Goal: Task Accomplishment & Management: Use online tool/utility

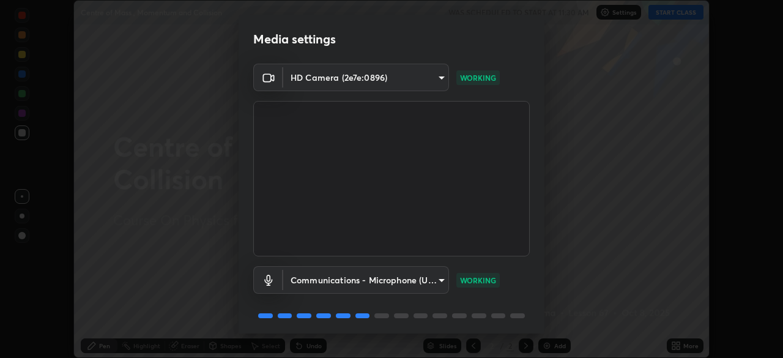
scroll to position [43, 0]
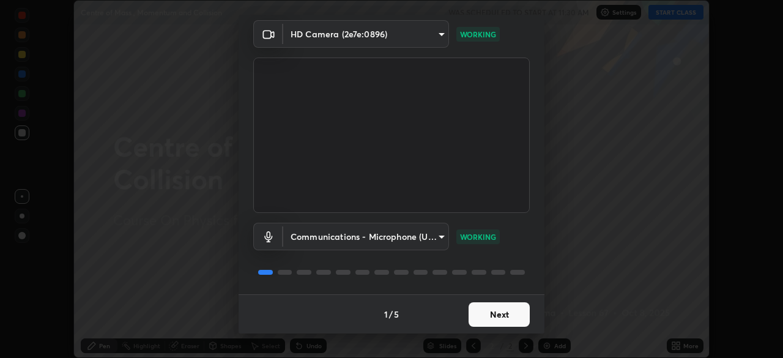
click at [489, 316] on button "Next" at bounding box center [499, 314] width 61 height 24
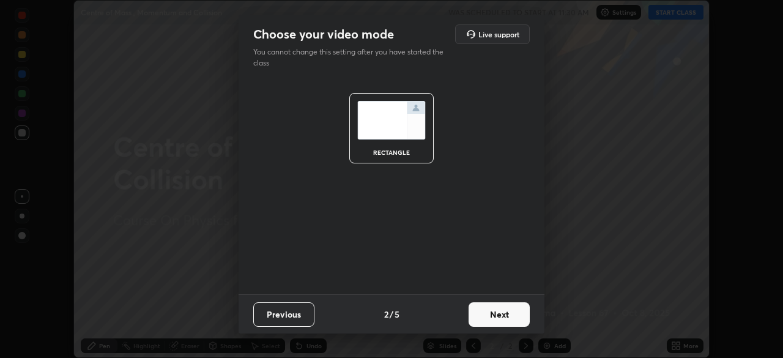
click at [488, 313] on button "Next" at bounding box center [499, 314] width 61 height 24
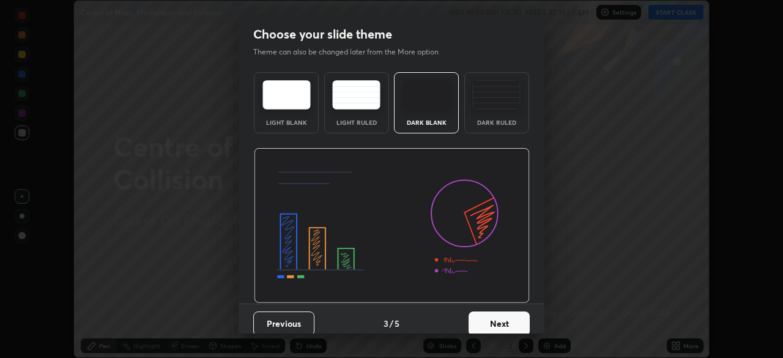
click at [498, 116] on div "Dark Ruled" at bounding box center [496, 102] width 65 height 61
click at [494, 325] on button "Next" at bounding box center [499, 323] width 61 height 24
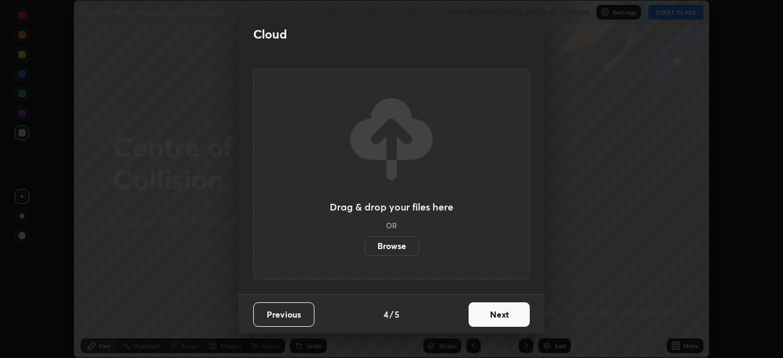
click at [485, 316] on button "Next" at bounding box center [499, 314] width 61 height 24
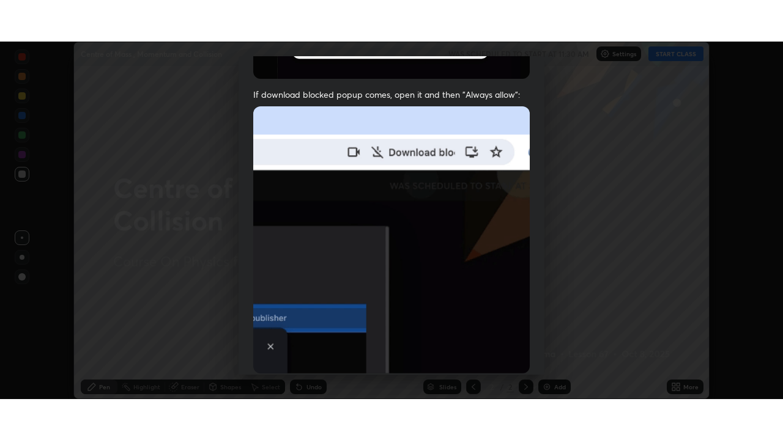
scroll to position [293, 0]
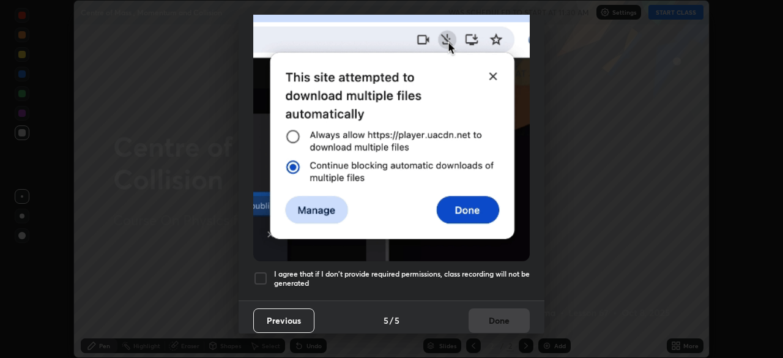
click at [258, 277] on div at bounding box center [260, 278] width 15 height 15
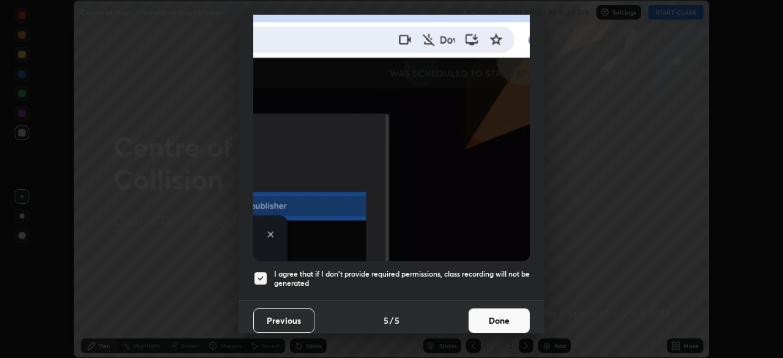
click at [490, 316] on button "Done" at bounding box center [499, 320] width 61 height 24
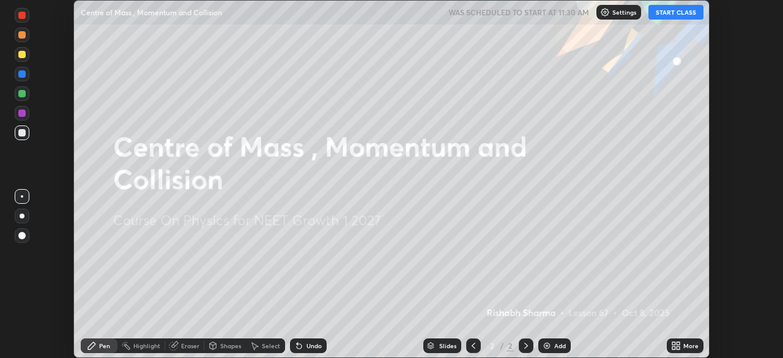
click at [674, 343] on icon at bounding box center [673, 343] width 3 height 3
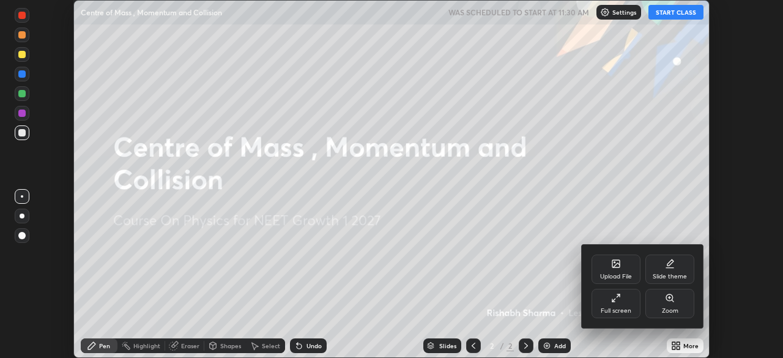
click at [626, 310] on div "Full screen" at bounding box center [616, 311] width 31 height 6
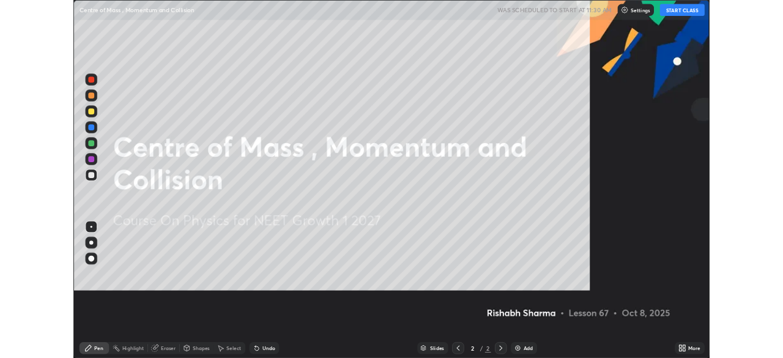
scroll to position [440, 783]
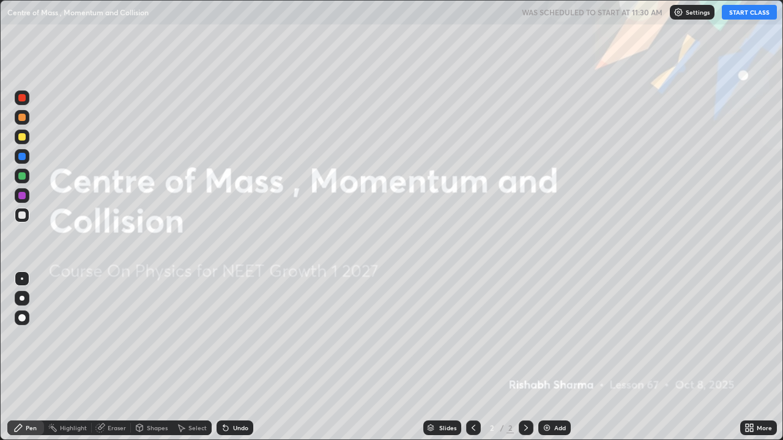
click at [743, 12] on button "START CLASS" at bounding box center [749, 12] width 55 height 15
click at [546, 357] on img at bounding box center [547, 428] width 10 height 10
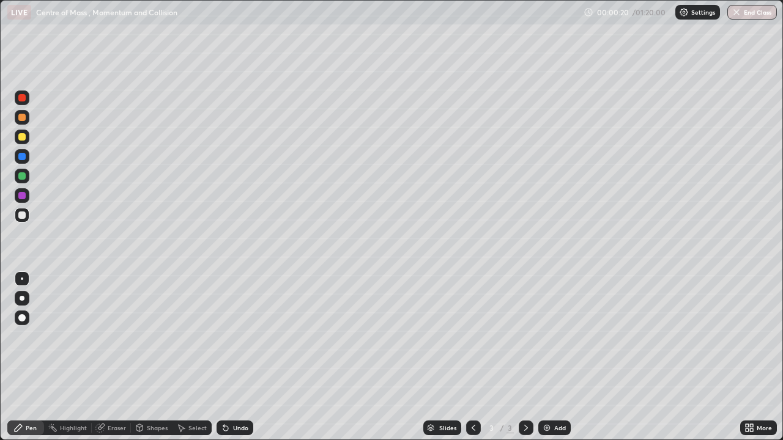
click at [23, 215] on div at bounding box center [21, 215] width 7 height 7
click at [20, 297] on div at bounding box center [22, 298] width 5 height 5
click at [235, 357] on div "Undo" at bounding box center [235, 428] width 37 height 15
click at [154, 357] on div "Shapes" at bounding box center [157, 428] width 21 height 6
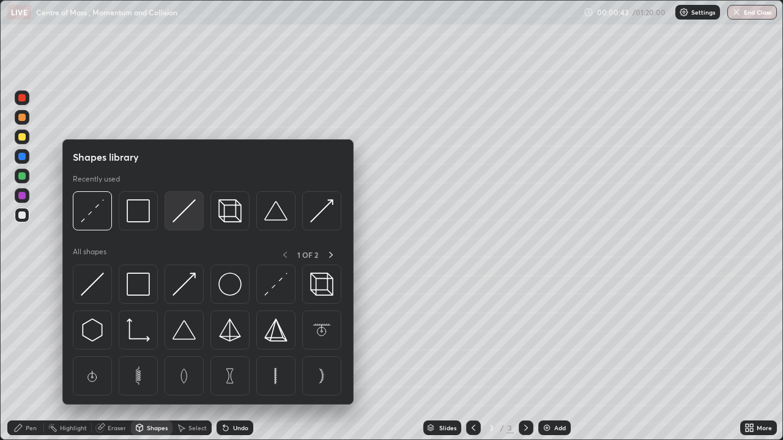
click at [187, 220] on img at bounding box center [184, 210] width 23 height 23
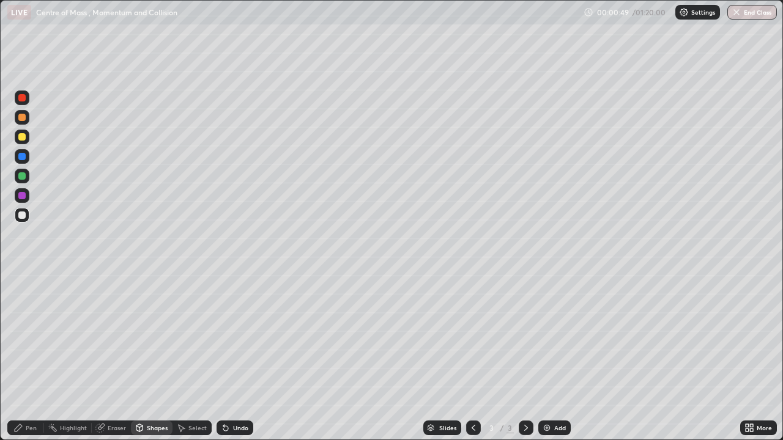
click at [35, 357] on div "Pen" at bounding box center [25, 428] width 37 height 15
click at [23, 137] on div at bounding box center [21, 136] width 7 height 7
click at [21, 217] on div at bounding box center [21, 215] width 7 height 7
click at [551, 357] on div "Add" at bounding box center [554, 428] width 32 height 15
click at [155, 357] on div "Shapes" at bounding box center [157, 428] width 21 height 6
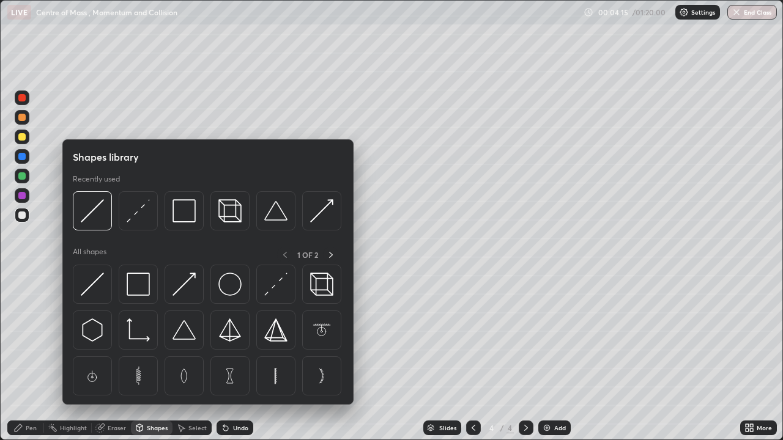
click at [103, 217] on img at bounding box center [92, 210] width 23 height 23
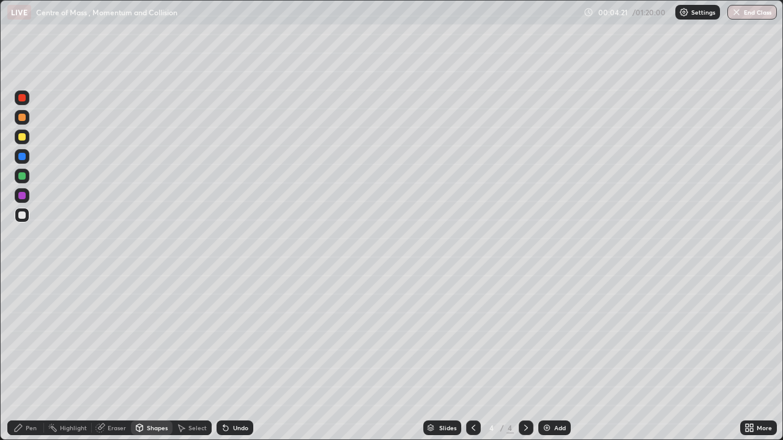
click at [28, 357] on div "Pen" at bounding box center [25, 428] width 37 height 15
click at [116, 357] on div "Eraser" at bounding box center [117, 428] width 18 height 6
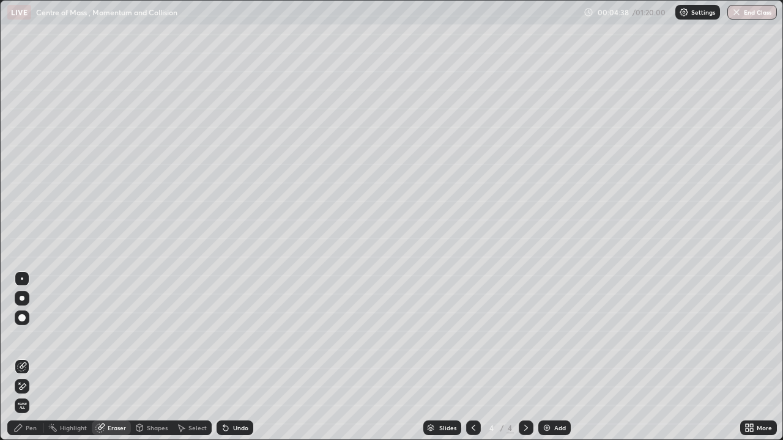
click at [24, 357] on div "Pen" at bounding box center [25, 428] width 37 height 15
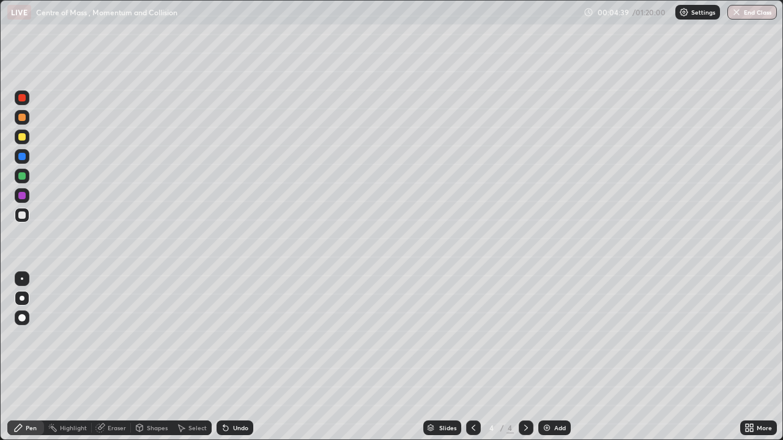
click at [23, 210] on div at bounding box center [22, 215] width 15 height 15
click at [23, 143] on div at bounding box center [22, 137] width 15 height 15
click at [549, 357] on img at bounding box center [547, 428] width 10 height 10
click at [24, 212] on div at bounding box center [21, 215] width 7 height 7
click at [474, 357] on icon at bounding box center [474, 428] width 10 height 10
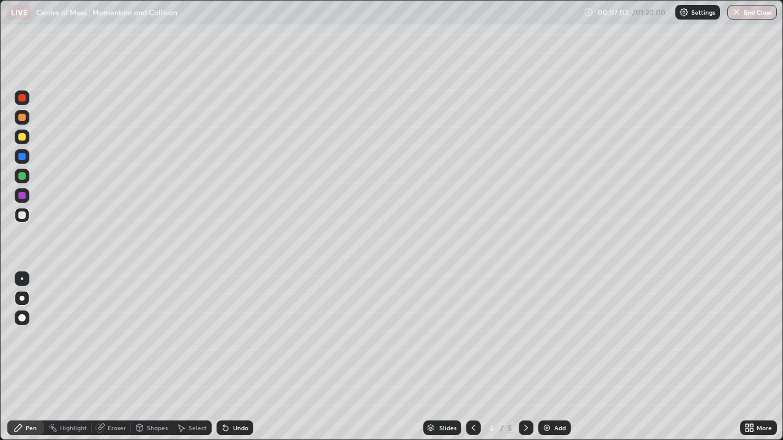
click at [472, 357] on icon at bounding box center [474, 428] width 10 height 10
click at [526, 357] on icon at bounding box center [526, 428] width 10 height 10
click at [521, 357] on icon at bounding box center [526, 428] width 10 height 10
click at [548, 357] on img at bounding box center [547, 428] width 10 height 10
click at [114, 357] on div "Eraser" at bounding box center [117, 428] width 18 height 6
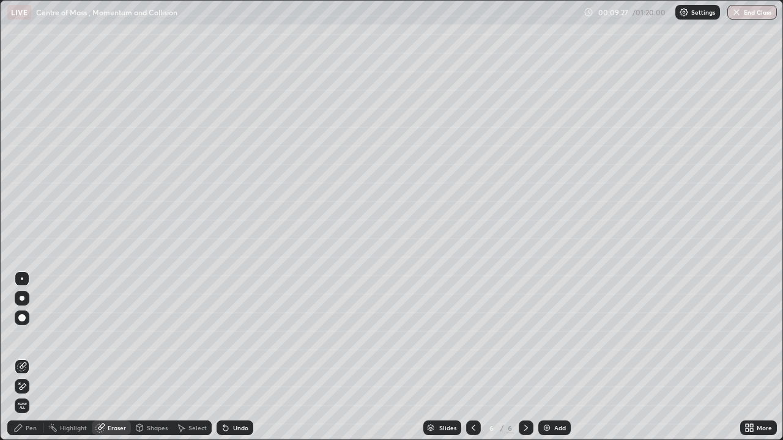
click at [21, 357] on span "Erase all" at bounding box center [21, 406] width 13 height 7
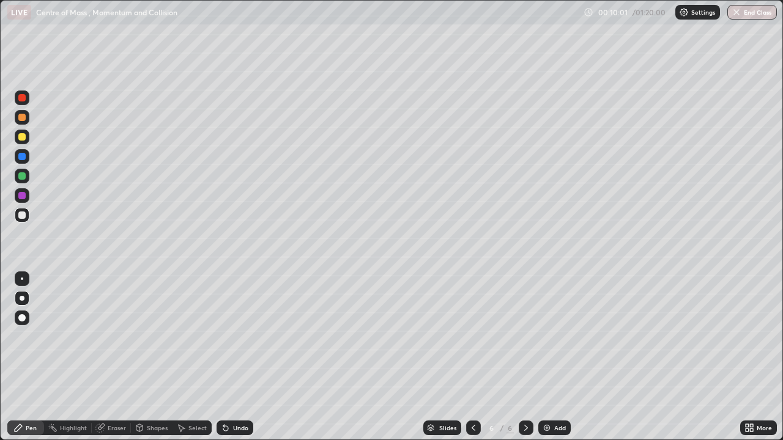
click at [114, 357] on div "Eraser" at bounding box center [117, 428] width 18 height 6
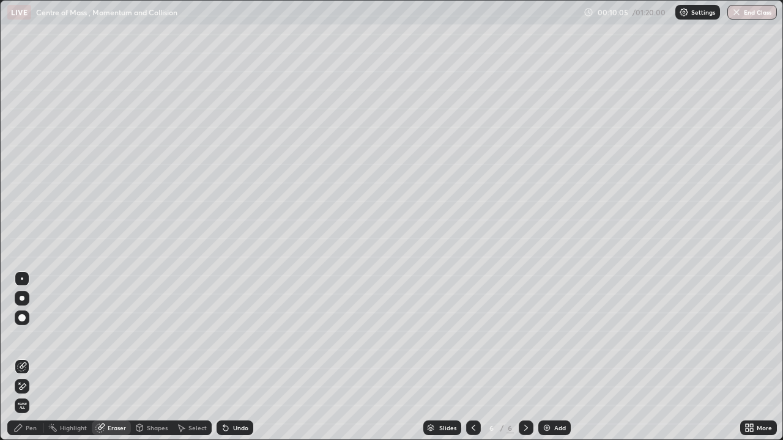
click at [22, 357] on icon at bounding box center [18, 428] width 10 height 10
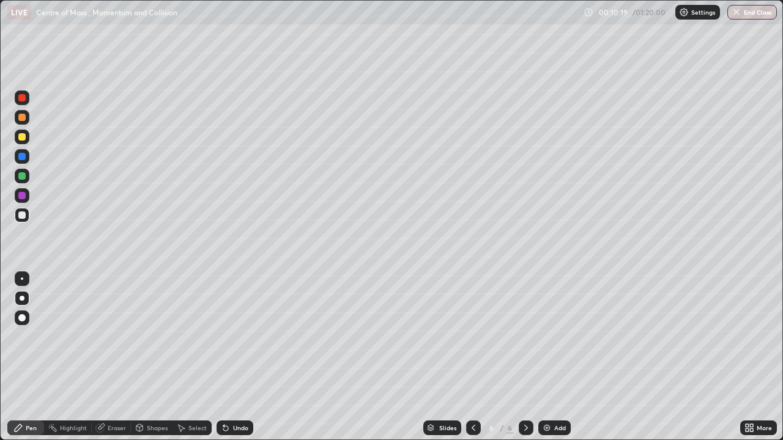
click at [234, 357] on div "Undo" at bounding box center [240, 428] width 15 height 6
click at [236, 357] on div "Undo" at bounding box center [240, 428] width 15 height 6
click at [238, 357] on div "Undo" at bounding box center [240, 428] width 15 height 6
click at [24, 140] on div at bounding box center [21, 136] width 7 height 7
click at [240, 357] on div "Undo" at bounding box center [240, 428] width 15 height 6
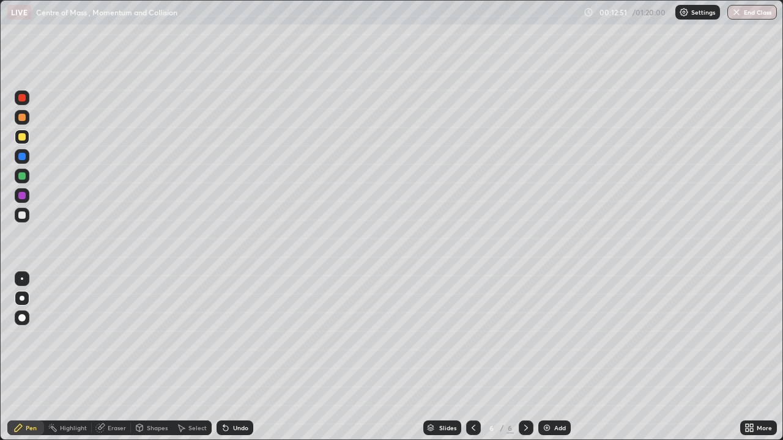
click at [21, 213] on div at bounding box center [21, 215] width 7 height 7
click at [556, 357] on div "Add" at bounding box center [554, 428] width 32 height 15
click at [149, 357] on div "Shapes" at bounding box center [157, 428] width 21 height 6
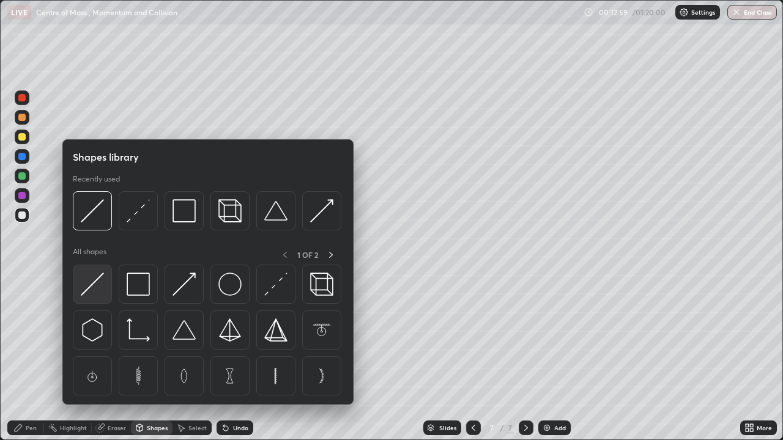
click at [95, 286] on img at bounding box center [92, 284] width 23 height 23
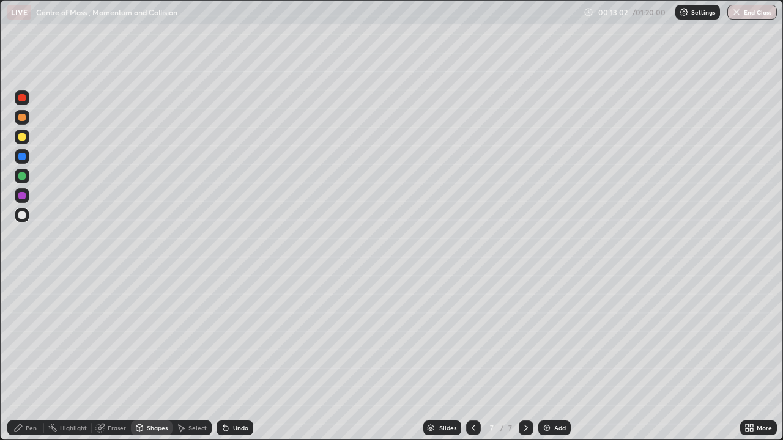
click at [38, 357] on div "Pen" at bounding box center [25, 428] width 37 height 15
click at [152, 357] on div "Shapes" at bounding box center [157, 428] width 21 height 6
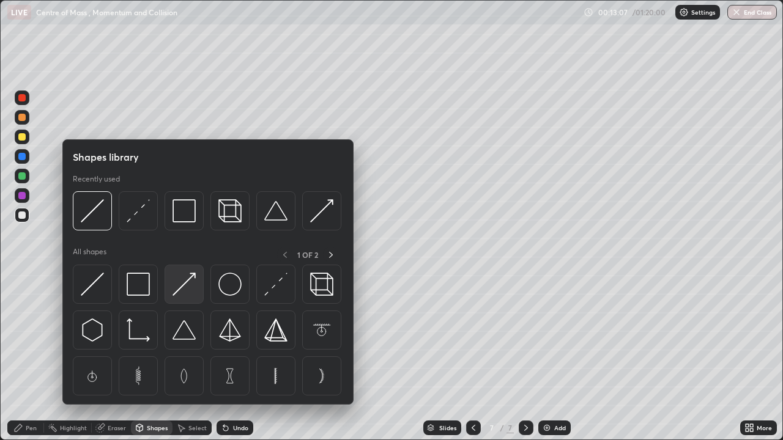
click at [187, 280] on img at bounding box center [184, 284] width 23 height 23
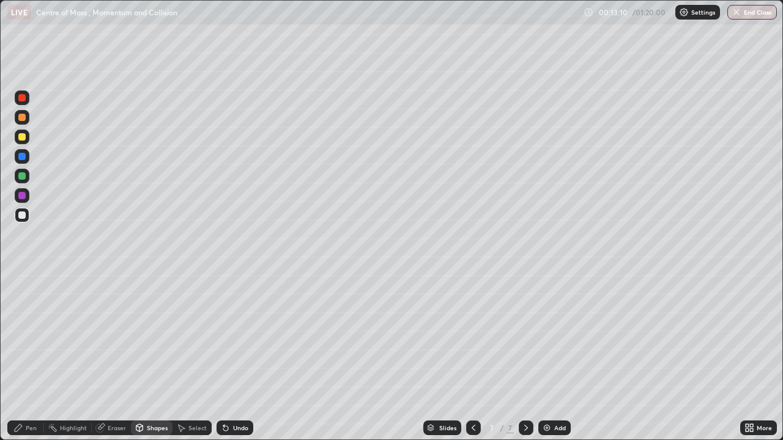
click at [160, 357] on div "Shapes" at bounding box center [157, 428] width 21 height 6
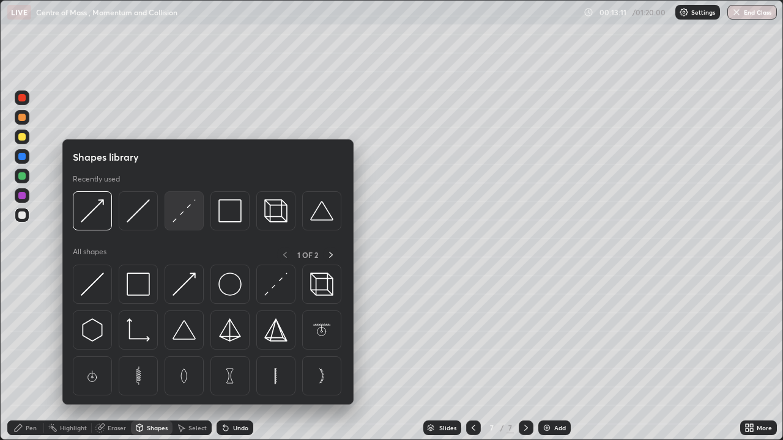
click at [193, 217] on img at bounding box center [184, 210] width 23 height 23
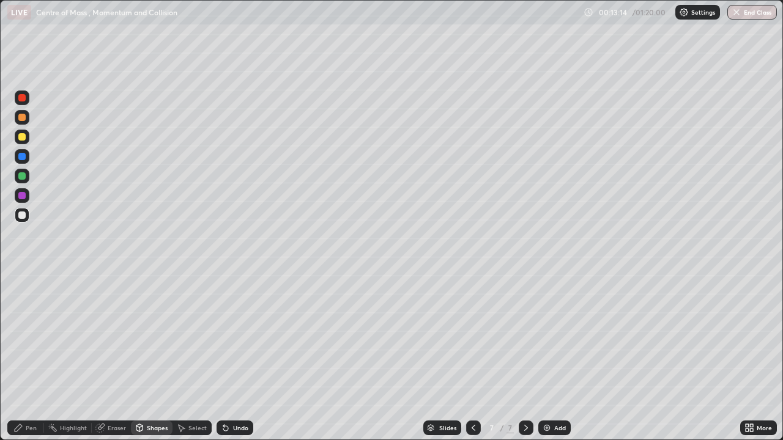
click at [23, 357] on div "Pen" at bounding box center [25, 428] width 37 height 15
click at [163, 357] on div "Shapes" at bounding box center [157, 428] width 21 height 6
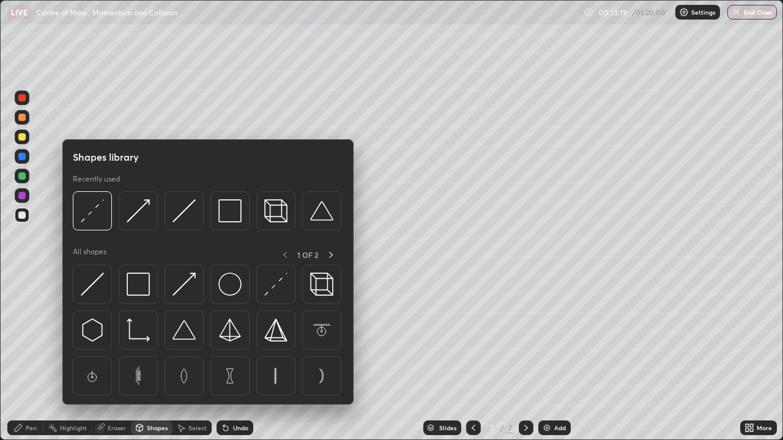
click at [159, 357] on div "Shapes" at bounding box center [157, 428] width 21 height 6
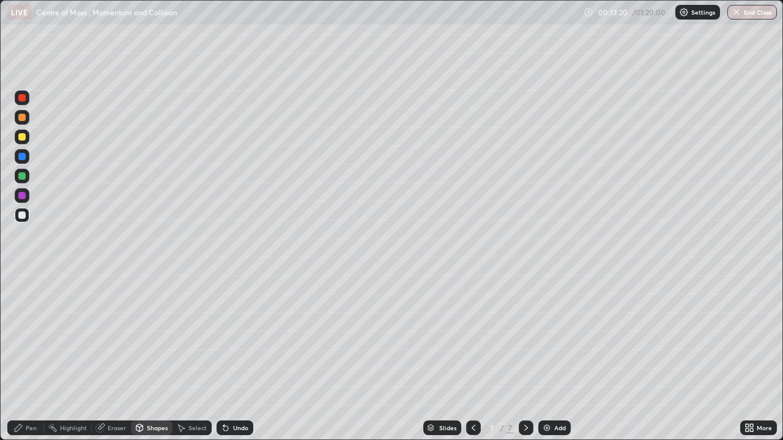
click at [161, 357] on div "Shapes" at bounding box center [157, 428] width 21 height 6
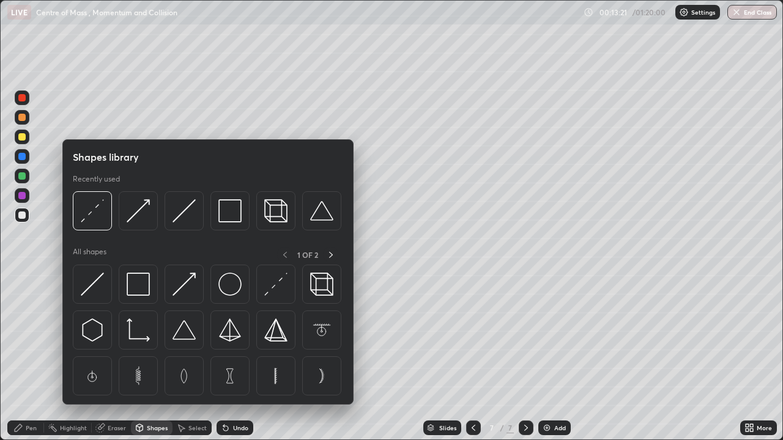
click at [146, 216] on img at bounding box center [138, 210] width 23 height 23
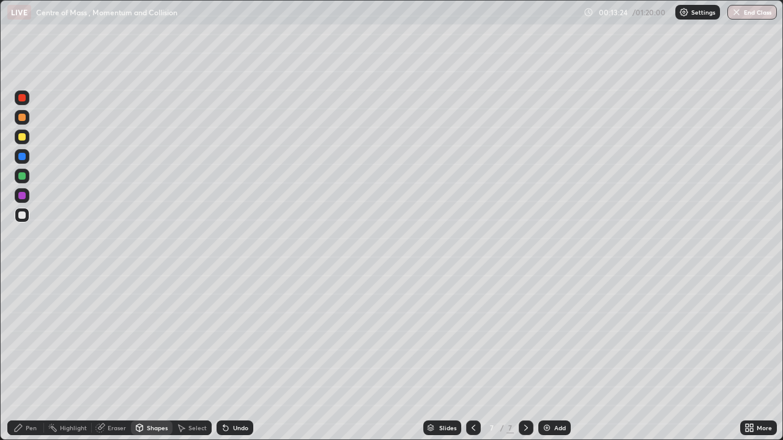
click at [231, 357] on div "Undo" at bounding box center [235, 428] width 37 height 15
click at [32, 357] on div "Pen" at bounding box center [25, 428] width 37 height 15
click at [111, 357] on div "Eraser" at bounding box center [117, 428] width 18 height 6
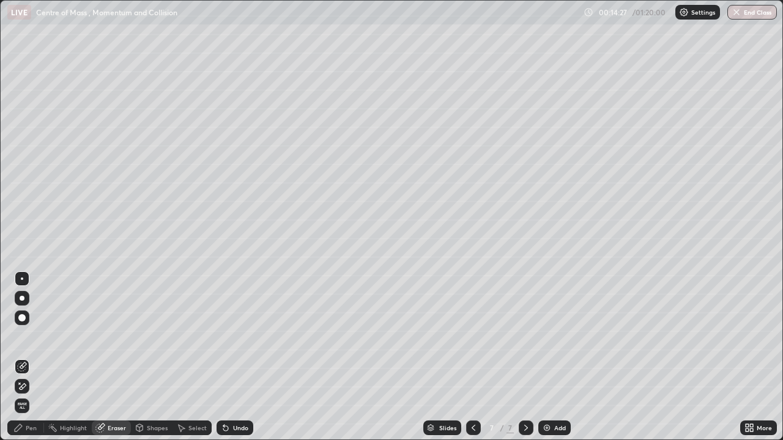
click at [27, 357] on div "Pen" at bounding box center [25, 428] width 37 height 15
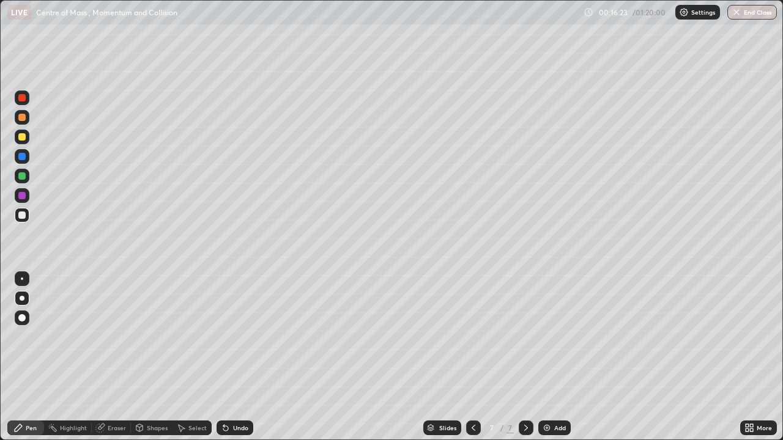
click at [557, 357] on div "Add" at bounding box center [554, 428] width 32 height 15
click at [22, 138] on div at bounding box center [21, 136] width 7 height 7
click at [471, 357] on div at bounding box center [473, 428] width 15 height 15
click at [235, 357] on div "Undo" at bounding box center [240, 428] width 15 height 6
click at [233, 357] on div "Undo" at bounding box center [240, 428] width 15 height 6
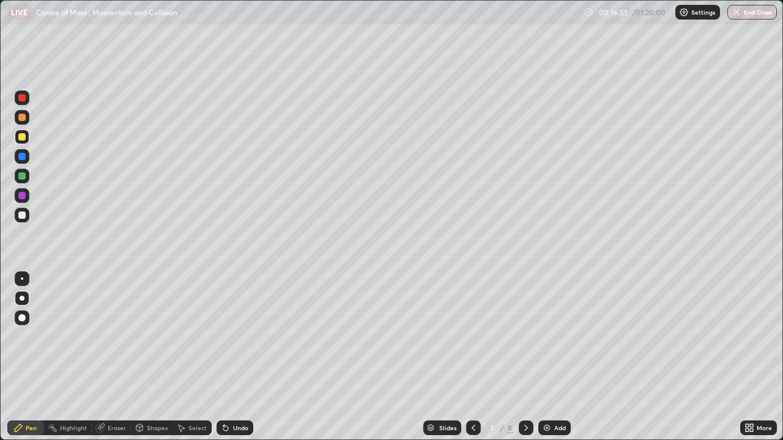
click at [116, 357] on div "Eraser" at bounding box center [117, 428] width 18 height 6
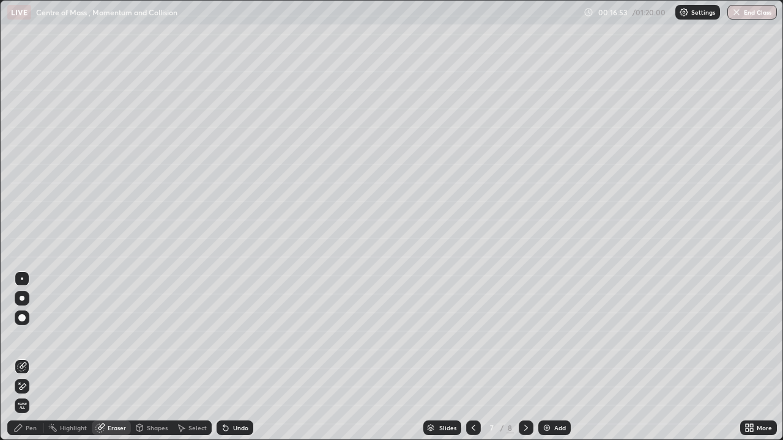
click at [34, 357] on div "Pen" at bounding box center [31, 428] width 11 height 6
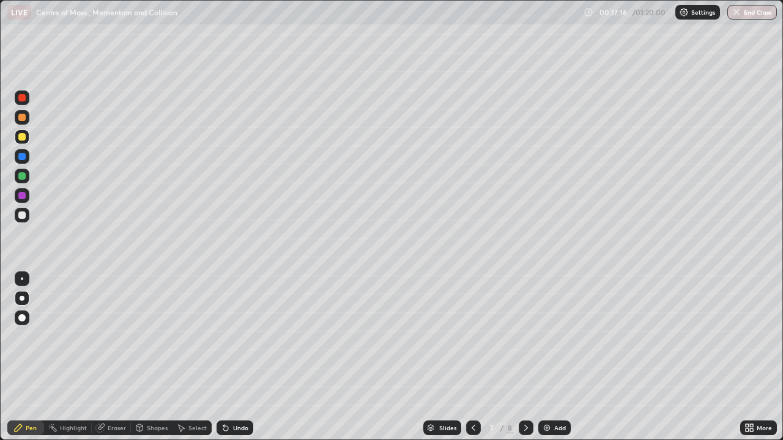
click at [524, 357] on icon at bounding box center [526, 428] width 4 height 6
click at [471, 357] on icon at bounding box center [474, 428] width 10 height 10
click at [524, 357] on icon at bounding box center [526, 428] width 10 height 10
click at [240, 357] on div "Undo" at bounding box center [240, 428] width 15 height 6
click at [466, 357] on div at bounding box center [473, 428] width 15 height 15
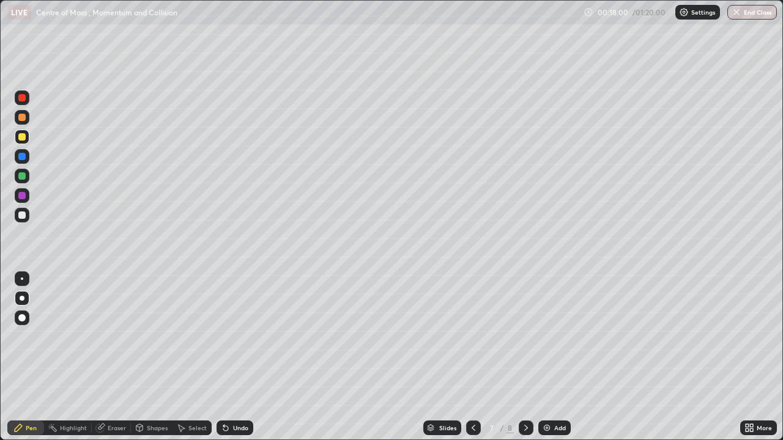
click at [525, 357] on div at bounding box center [526, 428] width 15 height 15
click at [472, 357] on icon at bounding box center [474, 428] width 10 height 10
click at [525, 357] on icon at bounding box center [526, 428] width 10 height 10
click at [114, 357] on div "Eraser" at bounding box center [117, 428] width 18 height 6
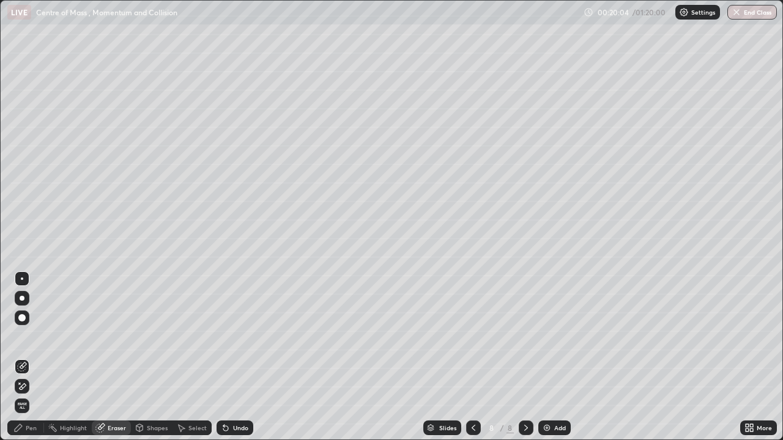
click at [28, 357] on div at bounding box center [22, 386] width 15 height 15
click at [28, 357] on div "Pen" at bounding box center [31, 428] width 11 height 6
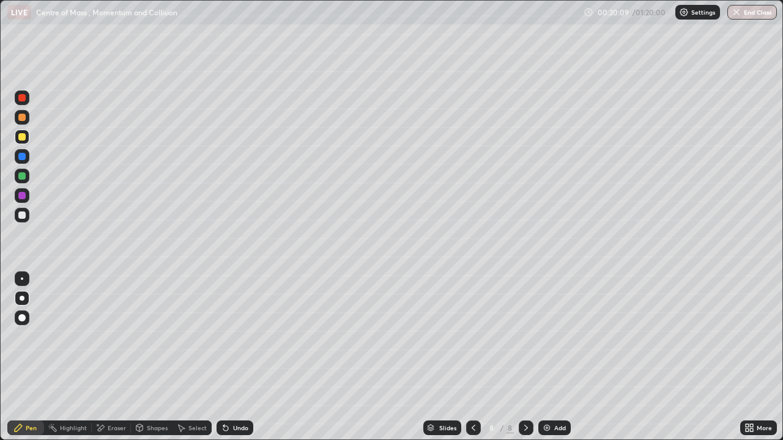
click at [472, 357] on icon at bounding box center [474, 428] width 10 height 10
click at [525, 357] on icon at bounding box center [526, 428] width 10 height 10
click at [475, 357] on icon at bounding box center [474, 428] width 10 height 10
click at [523, 357] on icon at bounding box center [526, 428] width 10 height 10
click at [242, 357] on div "Undo" at bounding box center [235, 428] width 37 height 15
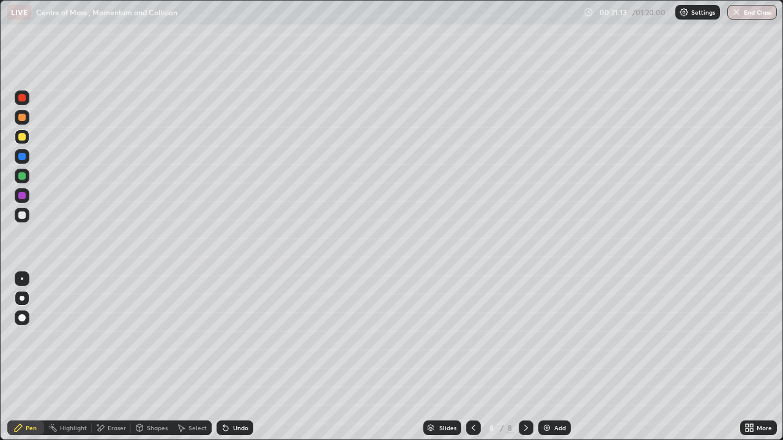
click at [473, 357] on icon at bounding box center [474, 428] width 4 height 6
click at [524, 357] on icon at bounding box center [526, 428] width 10 height 10
click at [243, 357] on div "Undo" at bounding box center [240, 428] width 15 height 6
click at [472, 357] on div at bounding box center [473, 428] width 15 height 15
click at [466, 357] on div at bounding box center [473, 428] width 15 height 15
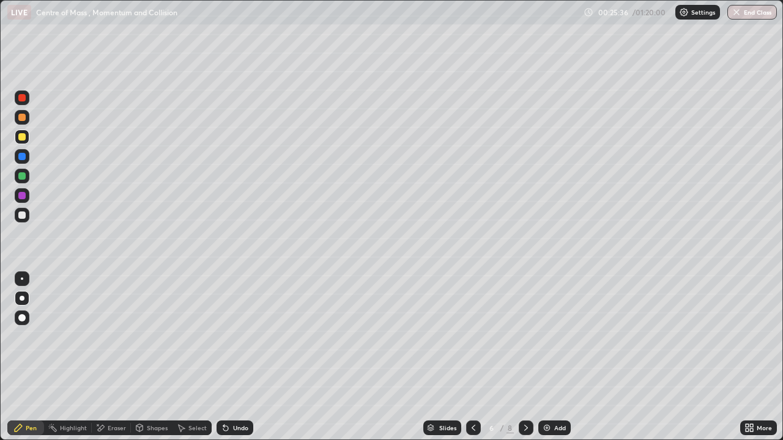
click at [470, 357] on div at bounding box center [473, 428] width 15 height 24
click at [525, 357] on icon at bounding box center [526, 428] width 10 height 10
click at [524, 357] on div at bounding box center [526, 428] width 15 height 15
click at [524, 357] on div at bounding box center [526, 428] width 15 height 24
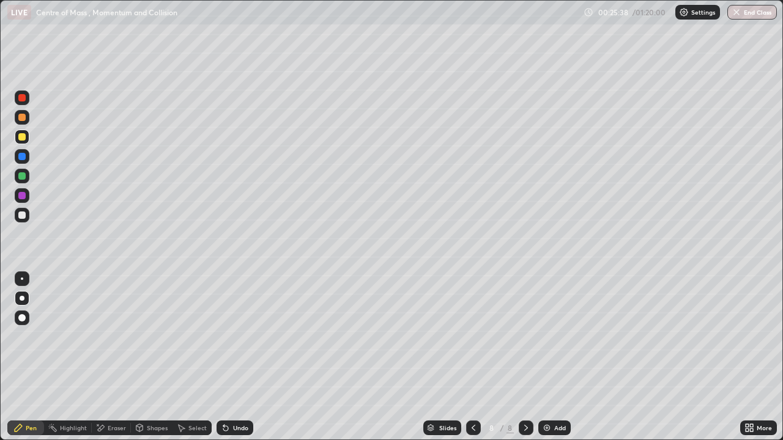
click at [554, 357] on div "Add" at bounding box center [560, 428] width 12 height 6
click at [477, 357] on div at bounding box center [473, 428] width 15 height 15
click at [474, 357] on icon at bounding box center [474, 428] width 10 height 10
click at [525, 357] on icon at bounding box center [526, 428] width 10 height 10
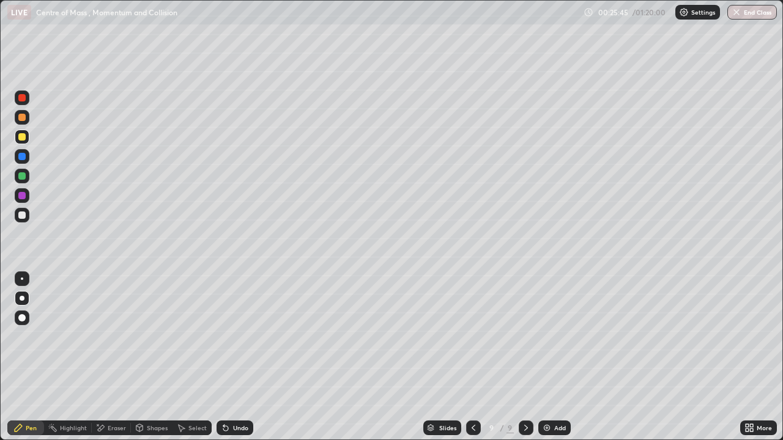
click at [524, 357] on div at bounding box center [526, 428] width 15 height 15
click at [548, 357] on img at bounding box center [547, 428] width 10 height 10
click at [26, 217] on div at bounding box center [22, 215] width 15 height 15
click at [233, 357] on div "Undo" at bounding box center [240, 428] width 15 height 6
click at [558, 357] on div "Add" at bounding box center [554, 428] width 32 height 15
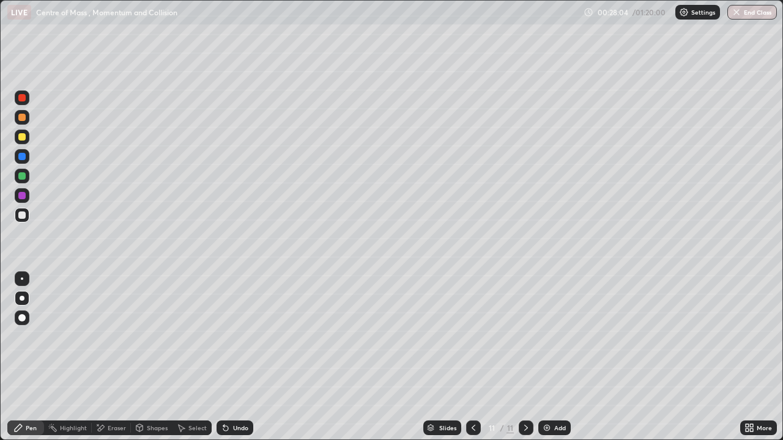
click at [21, 139] on div at bounding box center [21, 136] width 7 height 7
click at [20, 217] on div at bounding box center [21, 215] width 7 height 7
click at [556, 357] on div "Add" at bounding box center [560, 428] width 12 height 6
click at [237, 357] on div "Undo" at bounding box center [240, 428] width 15 height 6
click at [155, 357] on div "Shapes" at bounding box center [157, 428] width 21 height 6
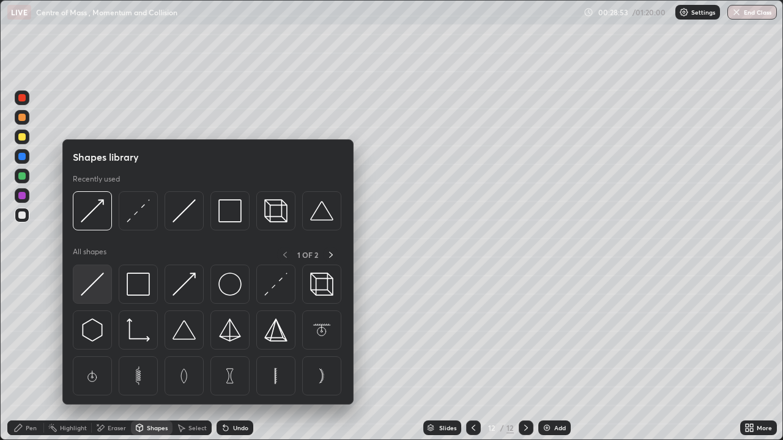
click at [98, 296] on img at bounding box center [92, 284] width 23 height 23
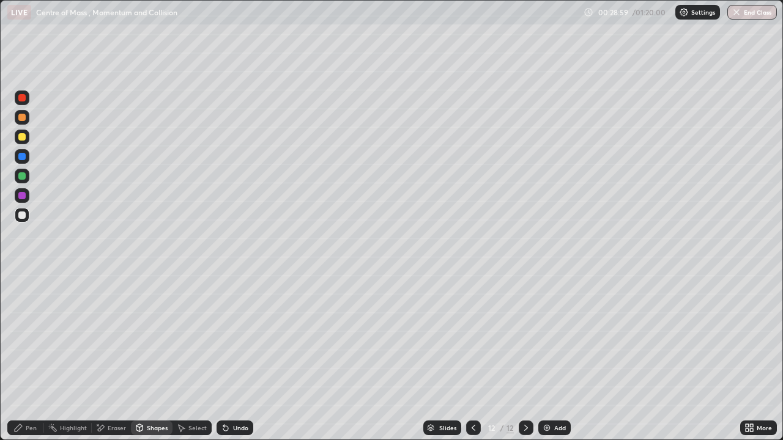
click at [28, 357] on div "Pen" at bounding box center [31, 428] width 11 height 6
click at [238, 357] on div "Undo" at bounding box center [240, 428] width 15 height 6
click at [242, 357] on div "Undo" at bounding box center [240, 428] width 15 height 6
click at [238, 357] on div "Undo" at bounding box center [240, 428] width 15 height 6
click at [240, 357] on div "Undo" at bounding box center [240, 428] width 15 height 6
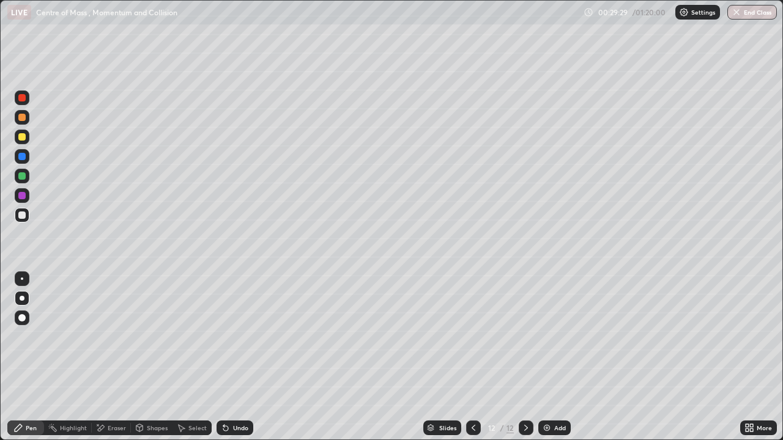
click at [229, 357] on div "Undo" at bounding box center [235, 428] width 37 height 15
click at [236, 357] on div "Undo" at bounding box center [240, 428] width 15 height 6
click at [233, 357] on div "Undo" at bounding box center [240, 428] width 15 height 6
click at [235, 357] on div "Undo" at bounding box center [235, 428] width 37 height 15
click at [151, 357] on div "Shapes" at bounding box center [157, 428] width 21 height 6
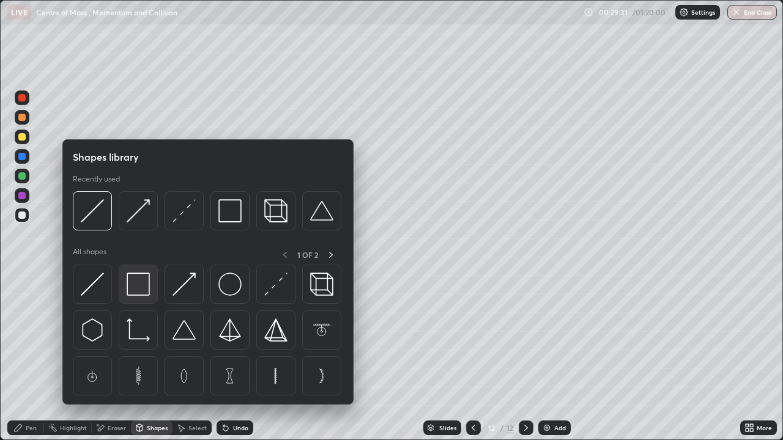
click at [137, 288] on img at bounding box center [138, 284] width 23 height 23
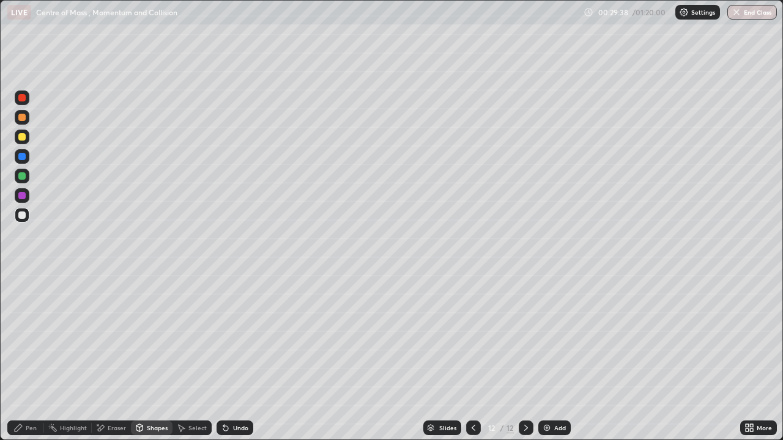
click at [29, 357] on div "Pen" at bounding box center [31, 428] width 11 height 6
click at [120, 357] on div "Eraser" at bounding box center [117, 428] width 18 height 6
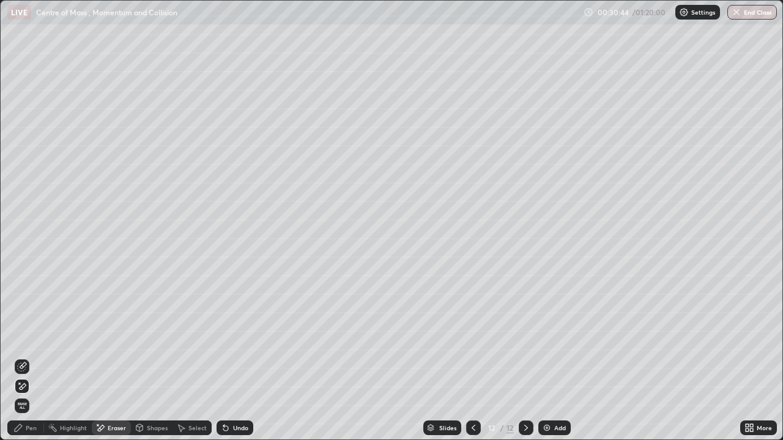
click at [38, 357] on div "Pen" at bounding box center [25, 428] width 37 height 15
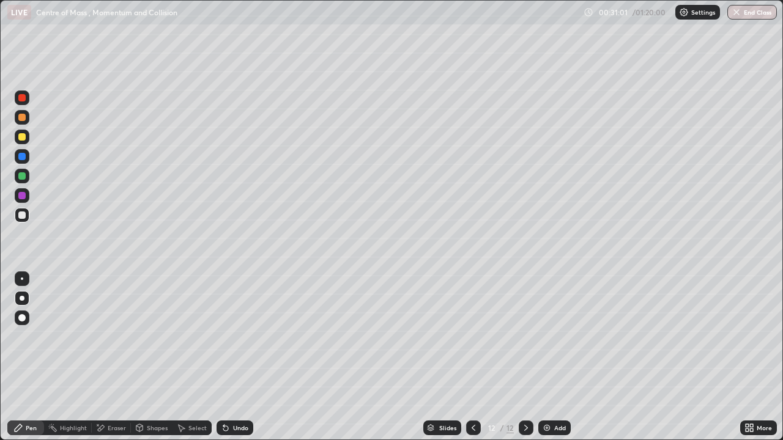
click at [165, 357] on div "Shapes" at bounding box center [157, 428] width 21 height 6
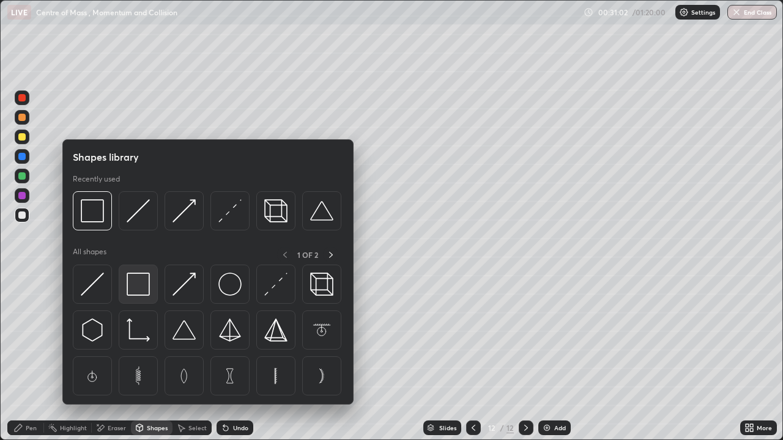
click at [139, 290] on img at bounding box center [138, 284] width 23 height 23
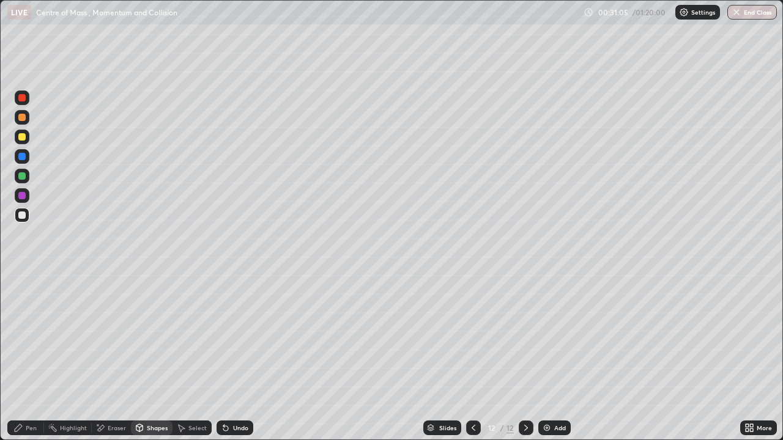
click at [236, 357] on div "Undo" at bounding box center [240, 428] width 15 height 6
click at [25, 357] on div "Pen" at bounding box center [25, 428] width 37 height 15
click at [475, 357] on icon at bounding box center [474, 428] width 10 height 10
click at [474, 357] on icon at bounding box center [474, 428] width 10 height 10
click at [469, 357] on div at bounding box center [473, 428] width 15 height 15
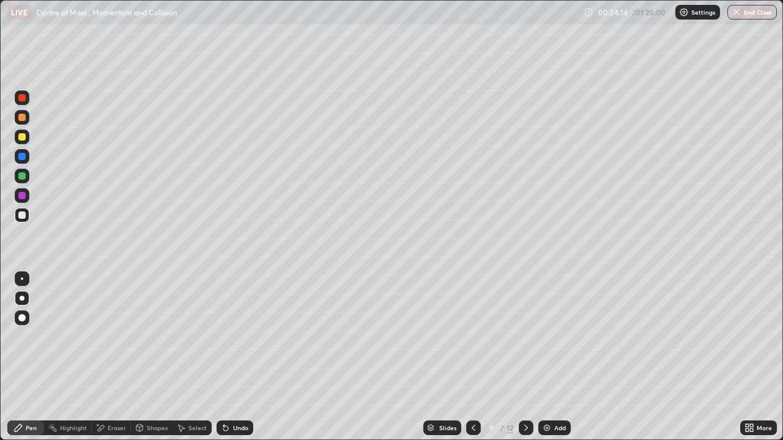
click at [472, 357] on icon at bounding box center [474, 428] width 10 height 10
click at [470, 357] on icon at bounding box center [474, 428] width 10 height 10
click at [466, 357] on div at bounding box center [473, 428] width 15 height 15
click at [526, 357] on icon at bounding box center [526, 428] width 10 height 10
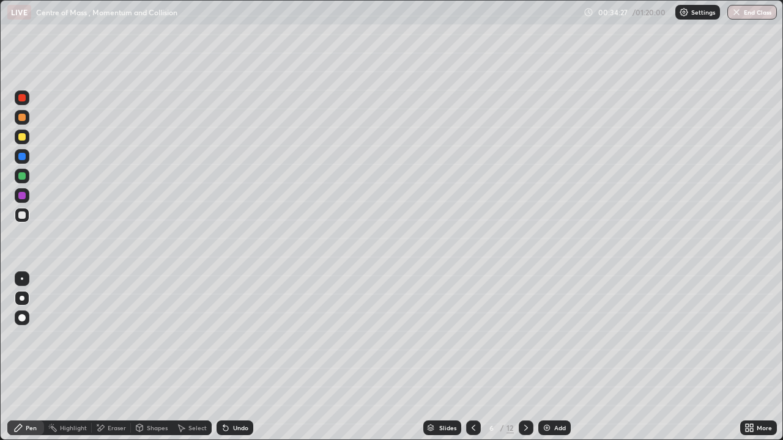
click at [527, 357] on div at bounding box center [526, 428] width 15 height 24
click at [528, 357] on div at bounding box center [526, 428] width 15 height 24
click at [522, 357] on icon at bounding box center [526, 428] width 10 height 10
click at [523, 357] on div at bounding box center [526, 428] width 15 height 15
click at [524, 357] on div at bounding box center [526, 428] width 15 height 15
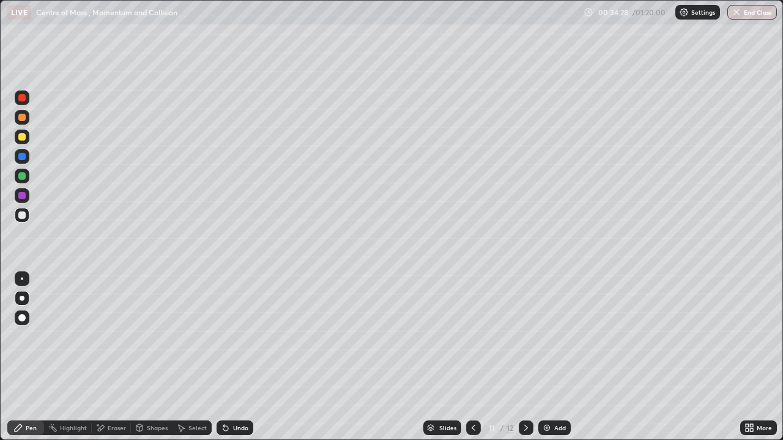
click at [523, 357] on icon at bounding box center [526, 428] width 10 height 10
click at [525, 357] on icon at bounding box center [526, 428] width 4 height 6
click at [554, 357] on div "Add" at bounding box center [560, 428] width 12 height 6
click at [23, 215] on div at bounding box center [21, 215] width 7 height 7
click at [117, 357] on div "Eraser" at bounding box center [117, 428] width 18 height 6
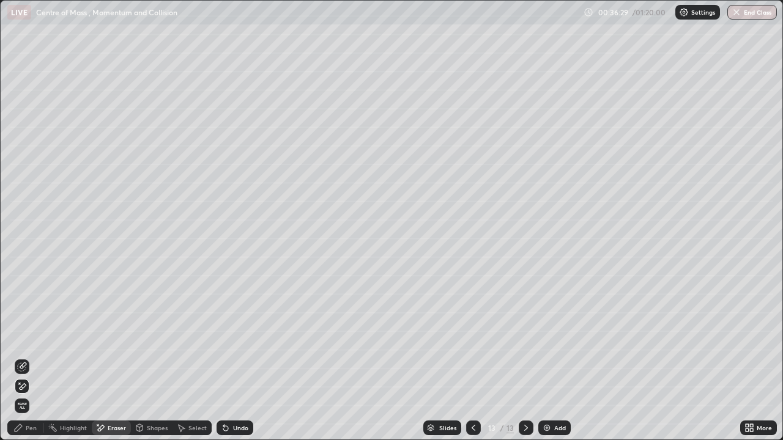
click at [35, 357] on div "Pen" at bounding box center [31, 428] width 11 height 6
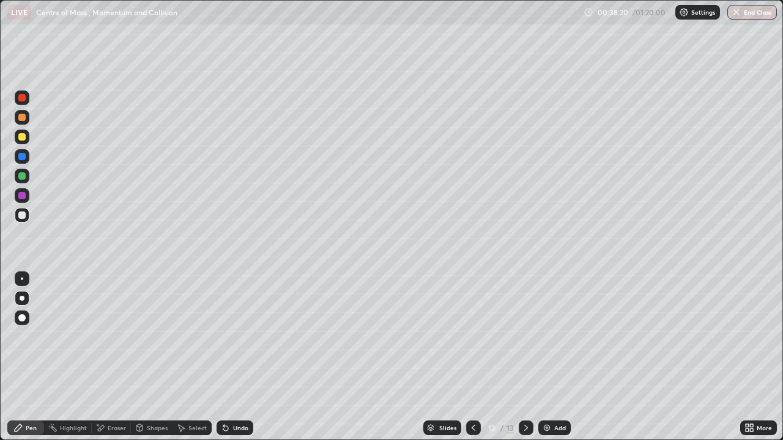
click at [566, 357] on div "Add" at bounding box center [554, 428] width 32 height 15
click at [472, 357] on icon at bounding box center [474, 428] width 10 height 10
click at [523, 357] on icon at bounding box center [526, 428] width 10 height 10
click at [474, 357] on icon at bounding box center [474, 428] width 10 height 10
click at [472, 357] on icon at bounding box center [474, 428] width 10 height 10
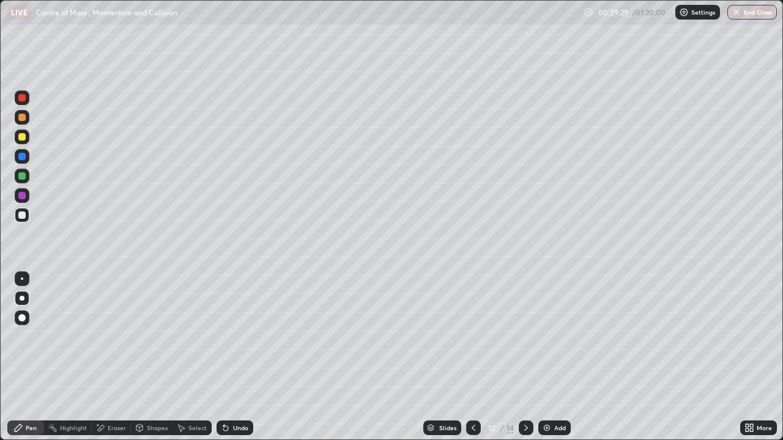
click at [524, 357] on icon at bounding box center [526, 428] width 10 height 10
click at [521, 357] on icon at bounding box center [526, 428] width 10 height 10
click at [111, 357] on div "Eraser" at bounding box center [117, 428] width 18 height 6
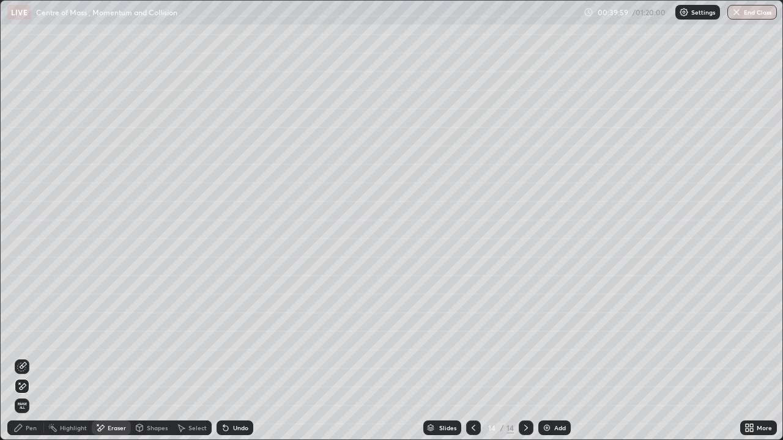
click at [31, 357] on div "Pen" at bounding box center [31, 428] width 11 height 6
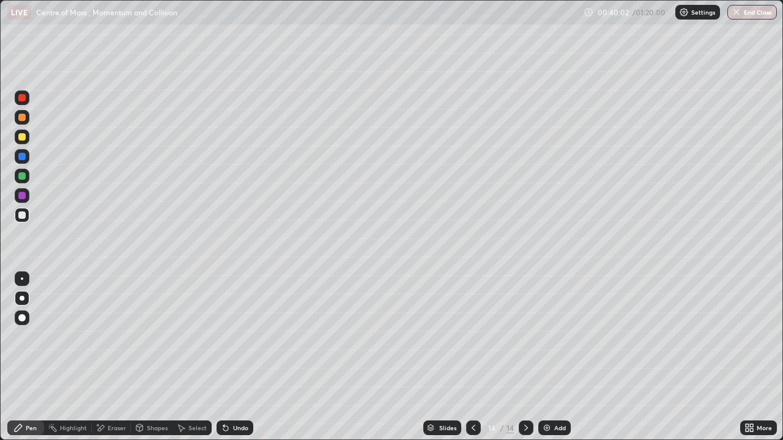
click at [150, 357] on div "Shapes" at bounding box center [157, 428] width 21 height 6
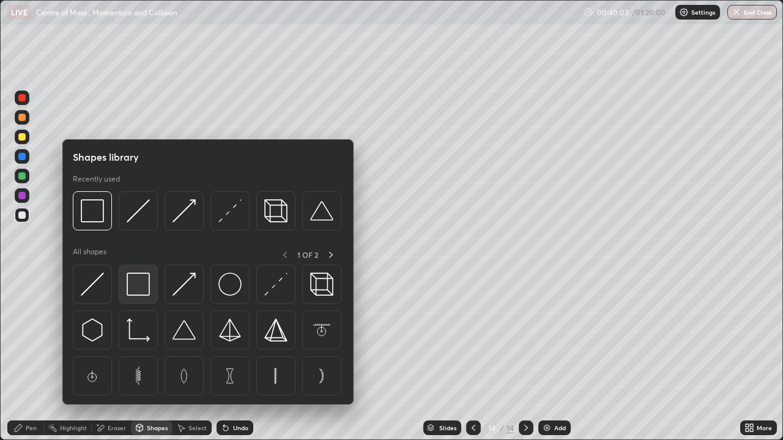
click at [136, 290] on img at bounding box center [138, 284] width 23 height 23
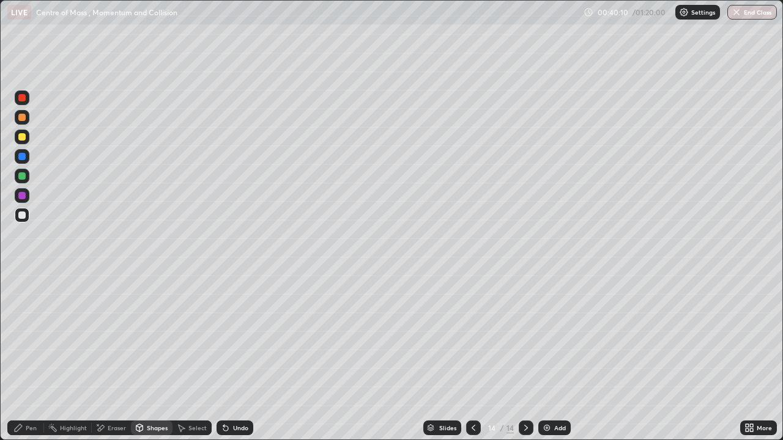
click at [24, 357] on div "Pen" at bounding box center [25, 428] width 37 height 15
click at [152, 357] on div "Shapes" at bounding box center [152, 428] width 42 height 15
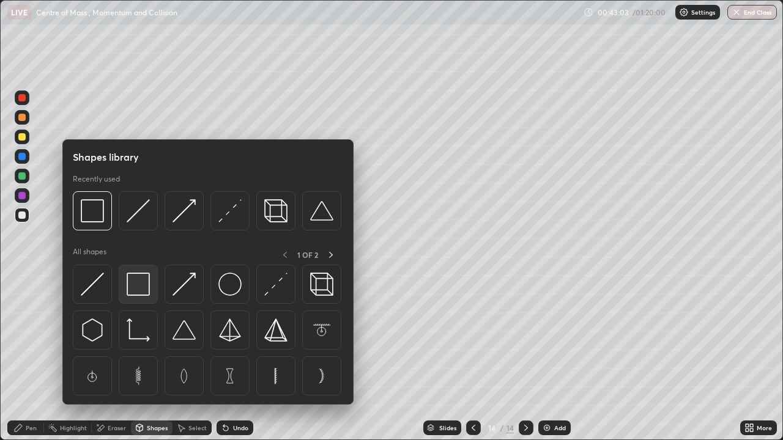
click at [142, 286] on img at bounding box center [138, 284] width 23 height 23
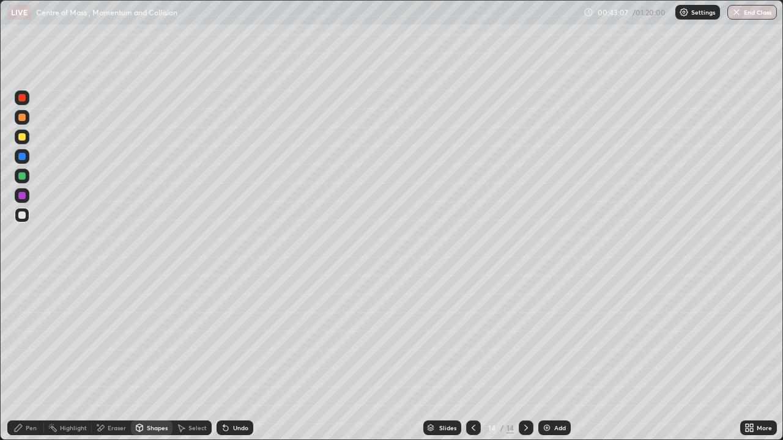
click at [30, 357] on div "Pen" at bounding box center [31, 428] width 11 height 6
click at [553, 357] on div "Add" at bounding box center [554, 428] width 32 height 15
click at [116, 357] on div "Eraser" at bounding box center [117, 428] width 18 height 6
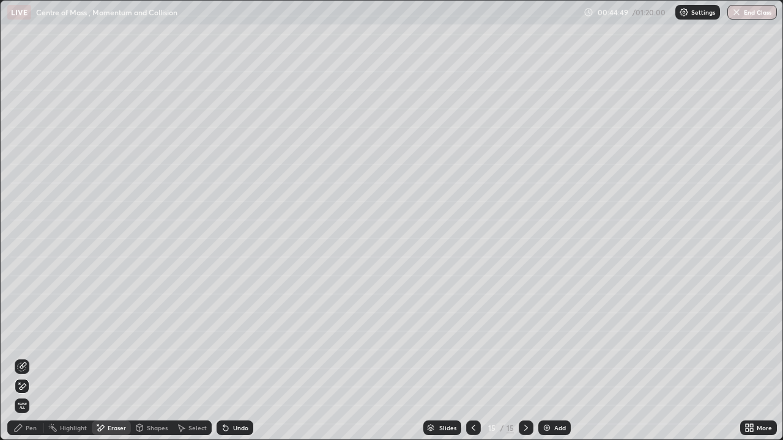
click at [147, 357] on div "Shapes" at bounding box center [157, 428] width 21 height 6
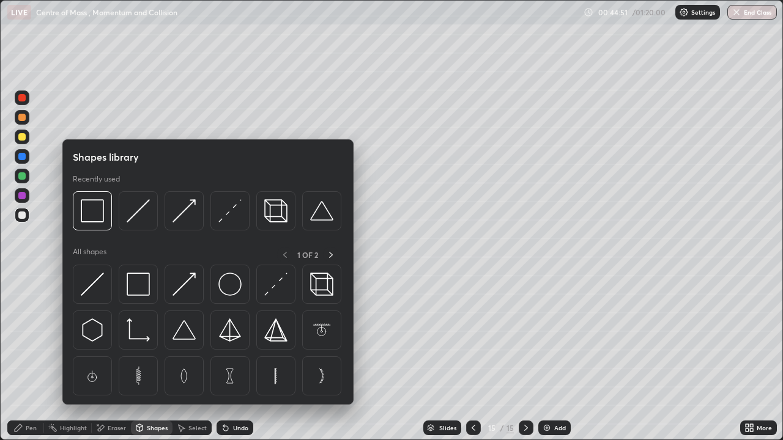
click at [148, 357] on div "Shapes" at bounding box center [152, 428] width 42 height 15
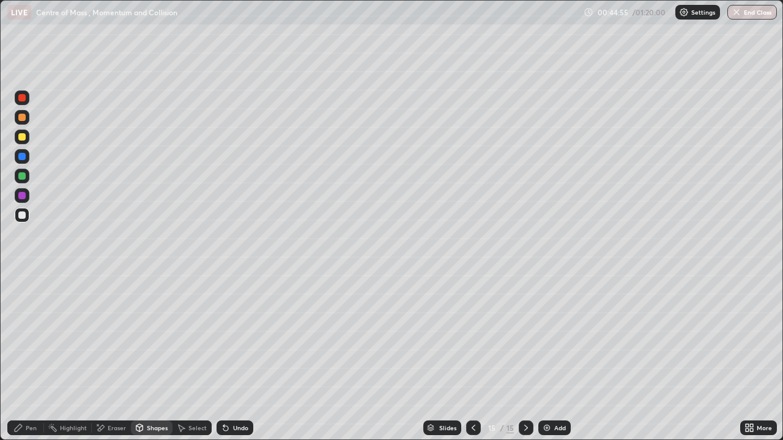
click at [30, 357] on div "Pen" at bounding box center [31, 428] width 11 height 6
click at [548, 357] on img at bounding box center [547, 428] width 10 height 10
click at [552, 357] on div "Add" at bounding box center [554, 428] width 32 height 15
click at [28, 214] on div at bounding box center [22, 215] width 15 height 15
click at [119, 357] on div "Eraser" at bounding box center [111, 428] width 39 height 15
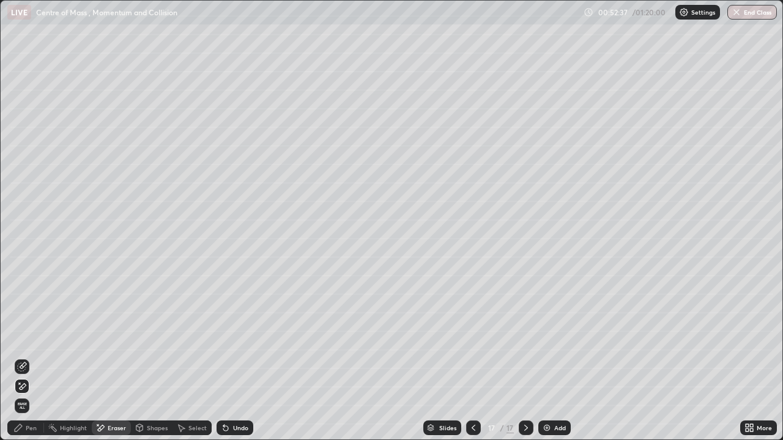
click at [38, 357] on div "Pen" at bounding box center [25, 428] width 37 height 15
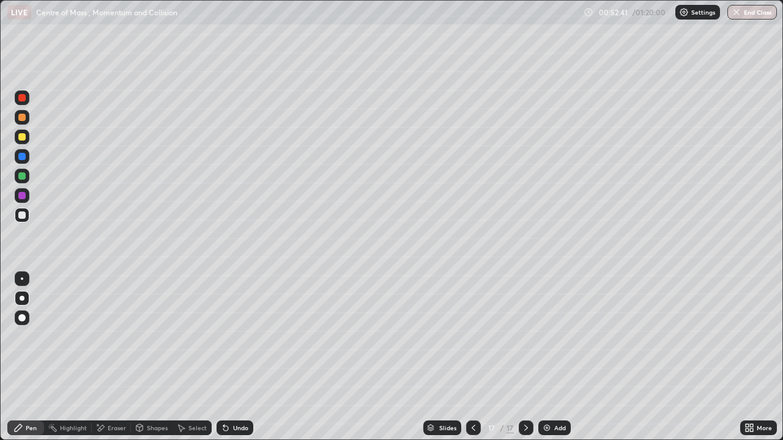
click at [359, 357] on div "Slides 17 / 17 Add" at bounding box center [496, 428] width 487 height 24
click at [230, 357] on div "Undo" at bounding box center [235, 428] width 37 height 15
click at [124, 357] on div "Eraser" at bounding box center [117, 428] width 18 height 6
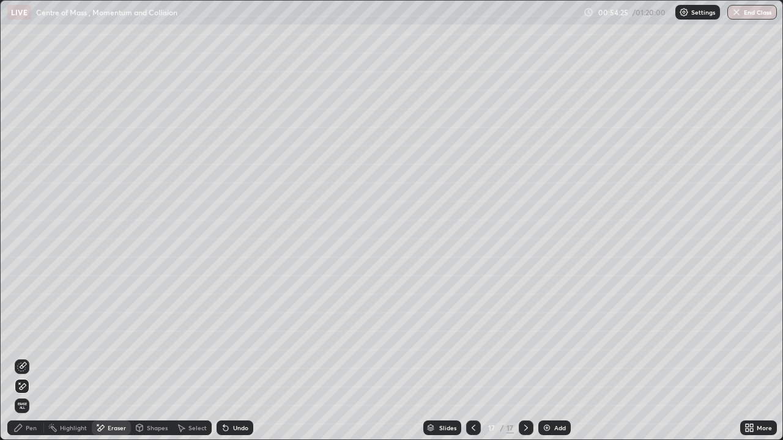
click at [39, 357] on div "Pen" at bounding box center [25, 428] width 37 height 15
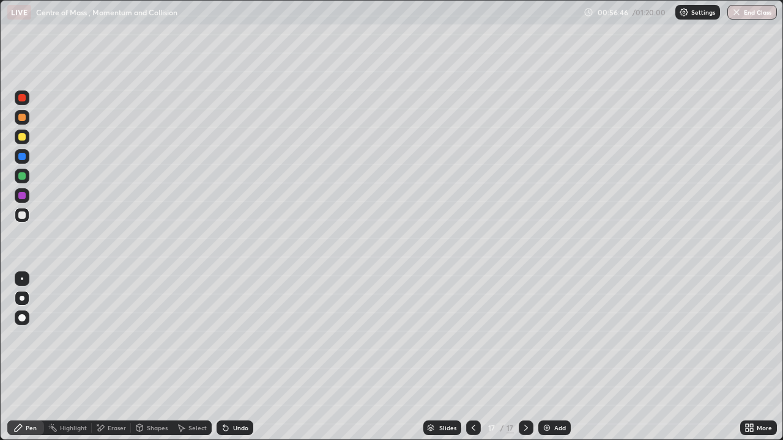
click at [560, 357] on div "Add" at bounding box center [560, 428] width 12 height 6
click at [240, 357] on div "Undo" at bounding box center [240, 428] width 15 height 6
click at [239, 357] on div "Undo" at bounding box center [235, 428] width 37 height 15
click at [472, 357] on icon at bounding box center [474, 428] width 10 height 10
click at [526, 357] on icon at bounding box center [526, 428] width 4 height 6
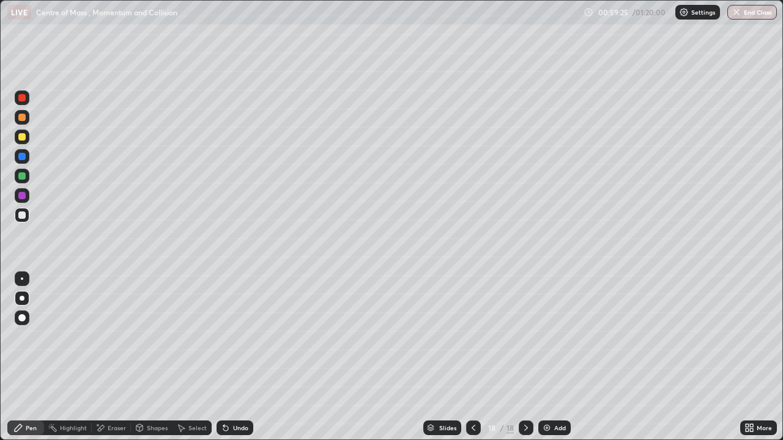
click at [237, 357] on div "Undo" at bounding box center [240, 428] width 15 height 6
click at [238, 357] on div "Undo" at bounding box center [240, 428] width 15 height 6
click at [550, 357] on img at bounding box center [547, 428] width 10 height 10
click at [103, 357] on div "Eraser" at bounding box center [111, 428] width 39 height 15
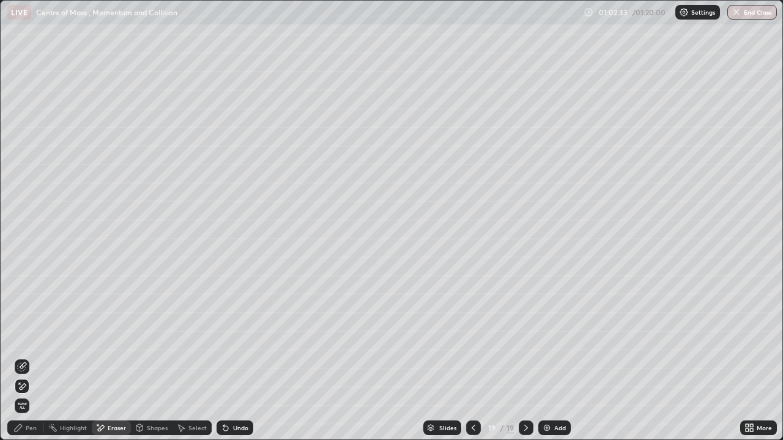
click at [28, 357] on div "Pen" at bounding box center [25, 428] width 37 height 15
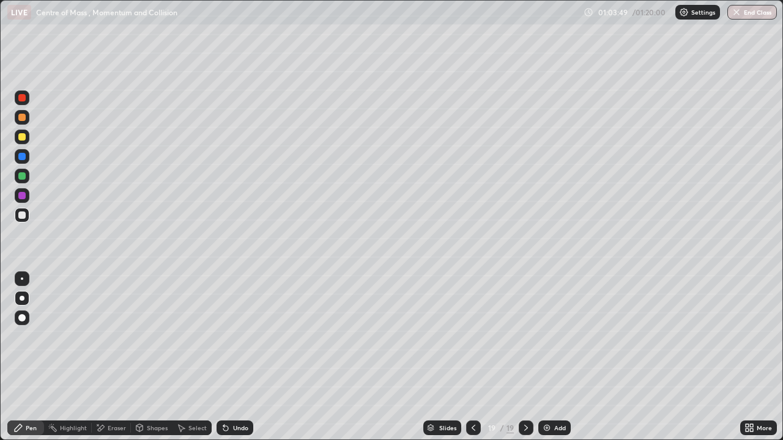
click at [552, 357] on div "Add" at bounding box center [554, 428] width 32 height 15
click at [239, 357] on div "Undo" at bounding box center [240, 428] width 15 height 6
click at [237, 357] on div "Undo" at bounding box center [240, 428] width 15 height 6
click at [238, 357] on div "Undo" at bounding box center [235, 428] width 37 height 15
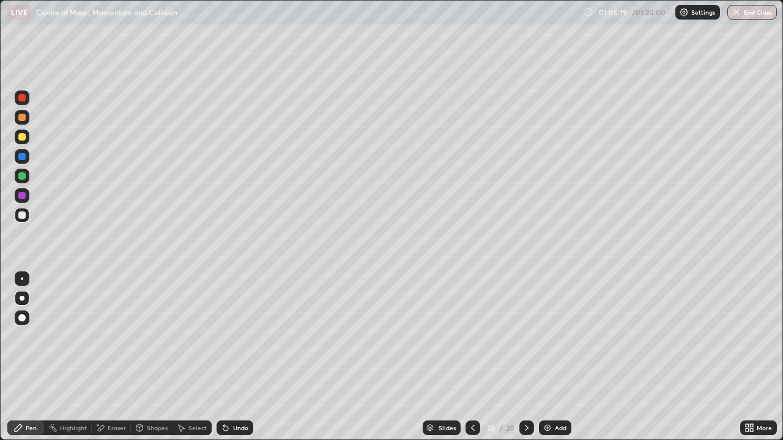
click at [556, 357] on div "Add" at bounding box center [555, 428] width 32 height 15
click at [21, 137] on div at bounding box center [21, 136] width 7 height 7
click at [752, 15] on button "End Class" at bounding box center [752, 12] width 50 height 15
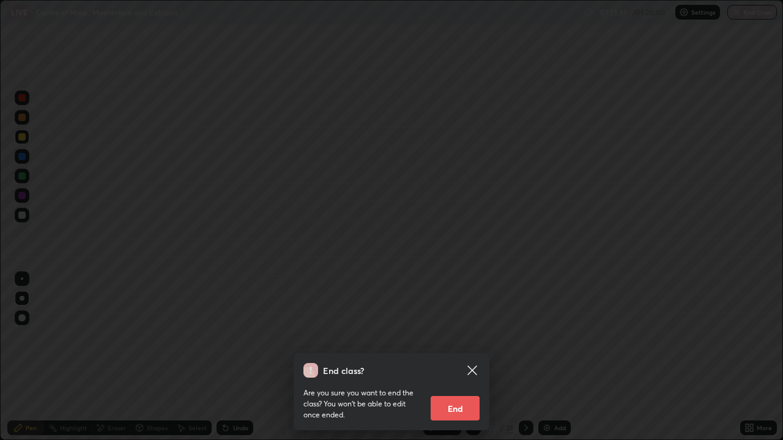
click at [456, 357] on button "End" at bounding box center [455, 408] width 49 height 24
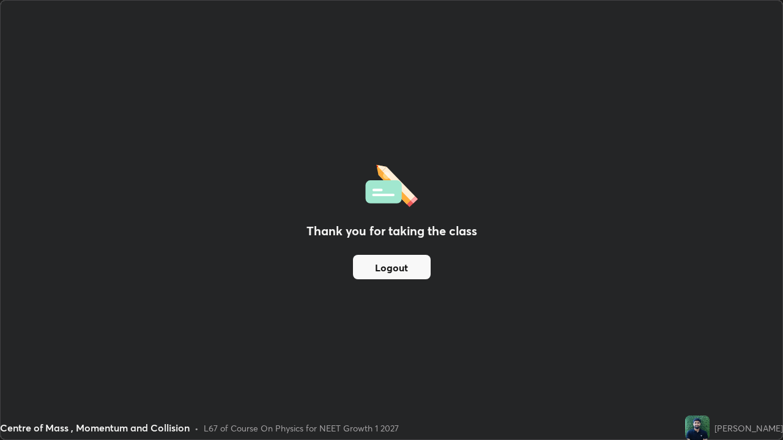
click at [593, 129] on div "Thank you for taking the class Logout" at bounding box center [392, 220] width 782 height 439
click at [593, 124] on div "Thank you for taking the class Logout" at bounding box center [392, 220] width 782 height 439
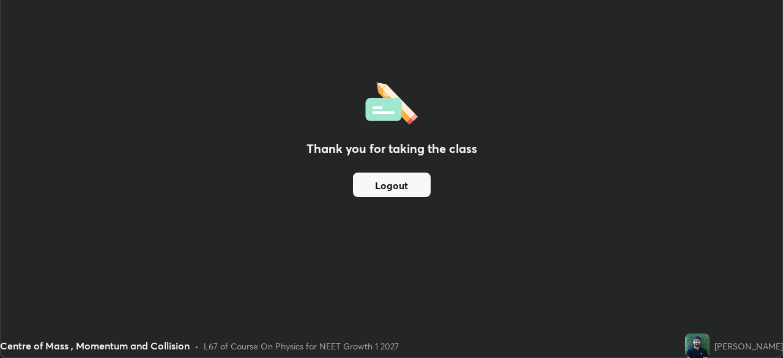
scroll to position [60821, 60396]
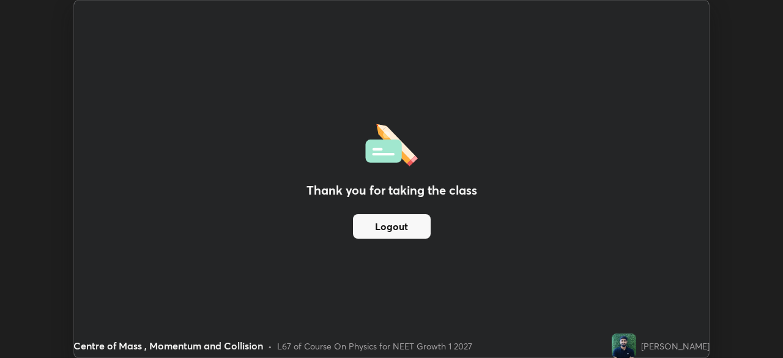
click at [377, 221] on button "Logout" at bounding box center [392, 226] width 78 height 24
click at [352, 262] on div "Thank you for taking the class Logout" at bounding box center [391, 179] width 635 height 357
click at [365, 228] on button "Logout" at bounding box center [392, 226] width 78 height 24
